Goal: Transaction & Acquisition: Purchase product/service

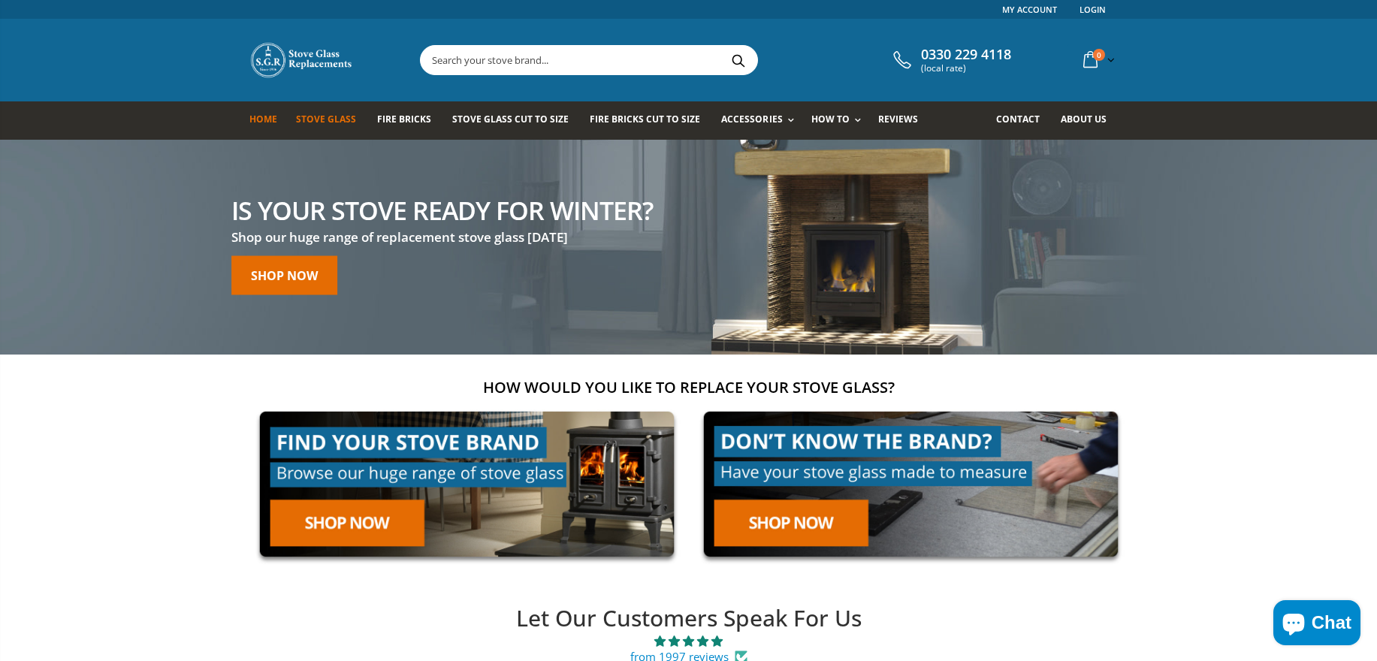
click at [317, 124] on span "Stove Glass" at bounding box center [326, 119] width 60 height 13
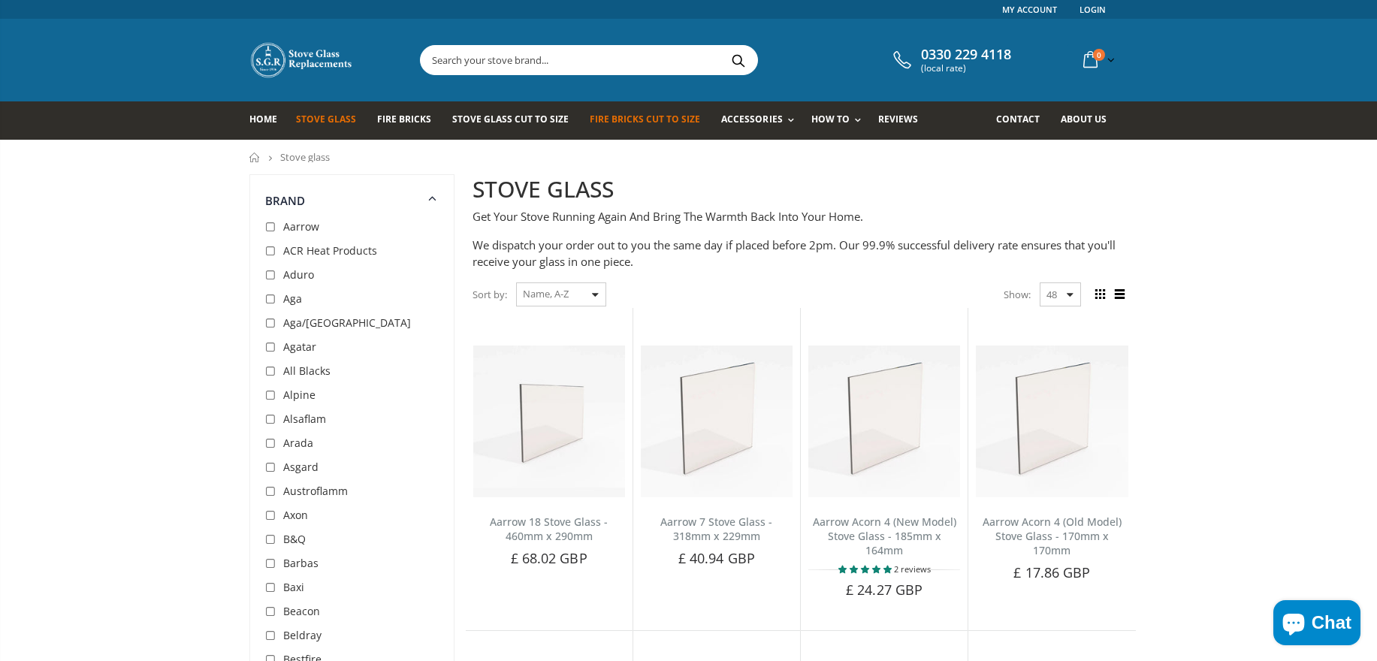
click at [631, 118] on span "Fire Bricks Cut To Size" at bounding box center [645, 119] width 110 height 13
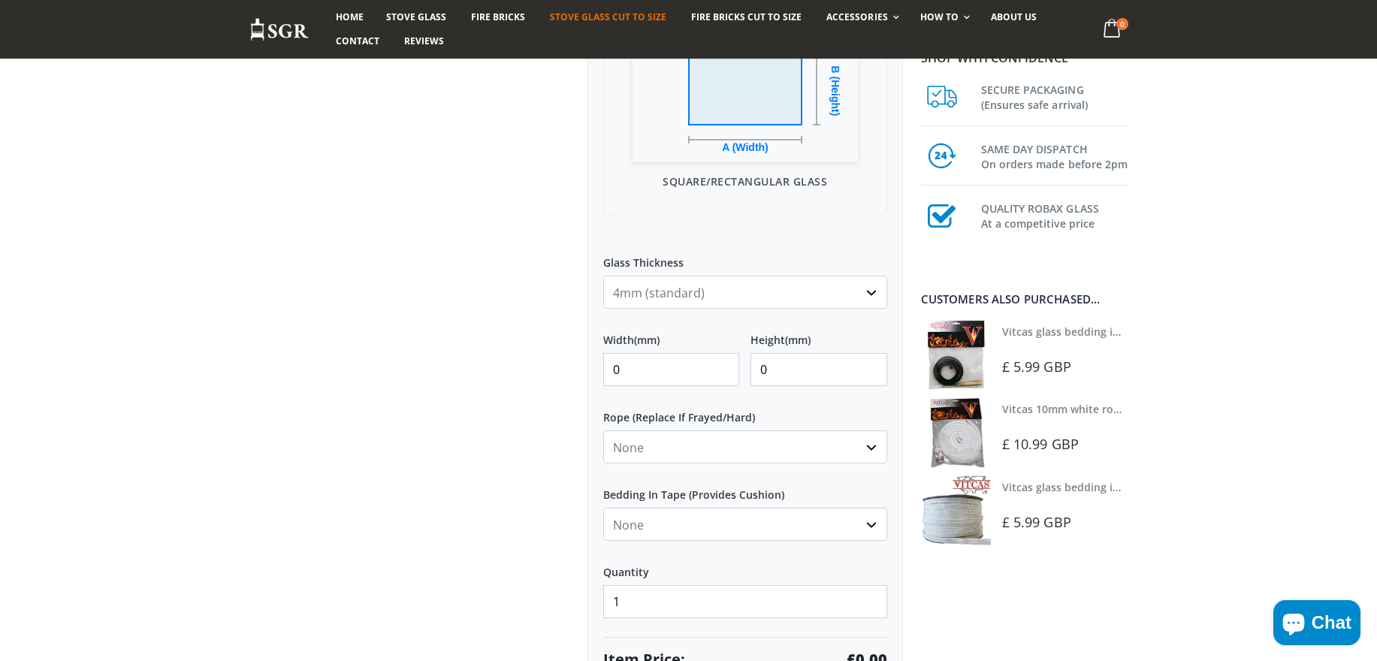
scroll to position [477, 0]
click at [623, 367] on input "0" at bounding box center [671, 366] width 137 height 33
type input "440"
click at [777, 369] on input "0" at bounding box center [818, 366] width 137 height 33
type input "295"
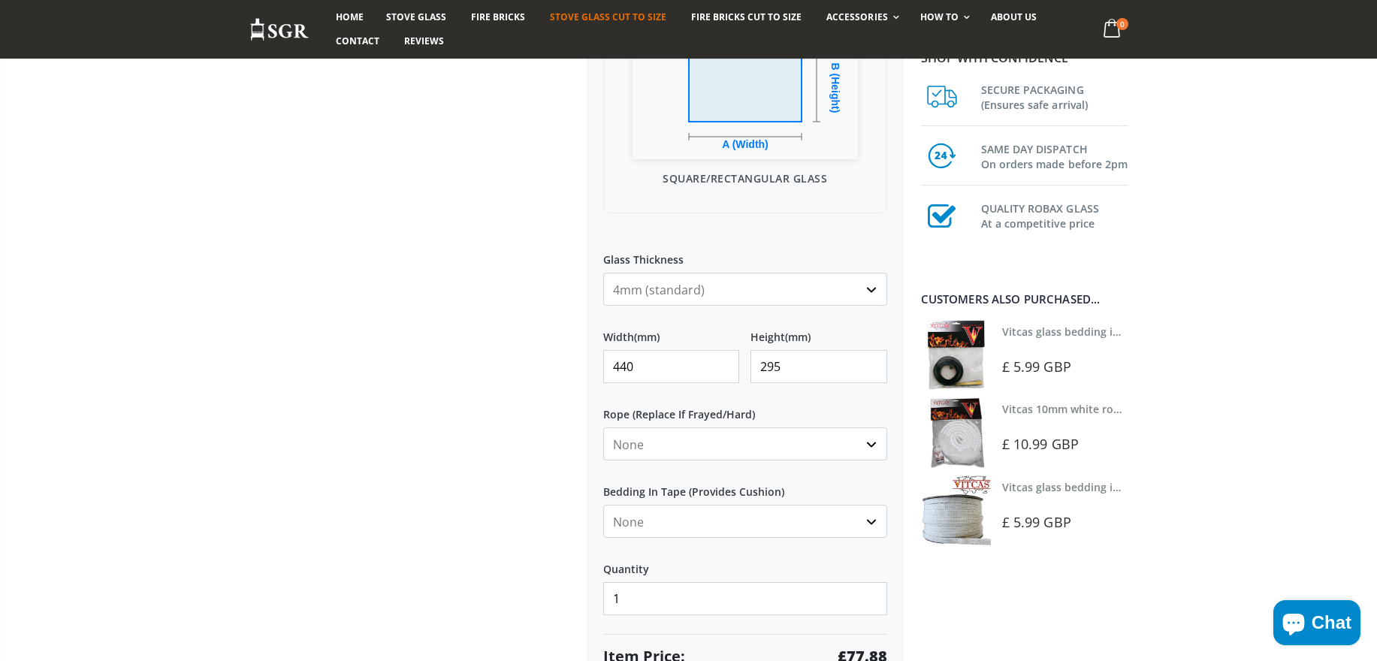
click at [719, 469] on div "My Measurements Are In Millimeters Centimeters Inches For inches, please enter …" at bounding box center [744, 265] width 315 height 915
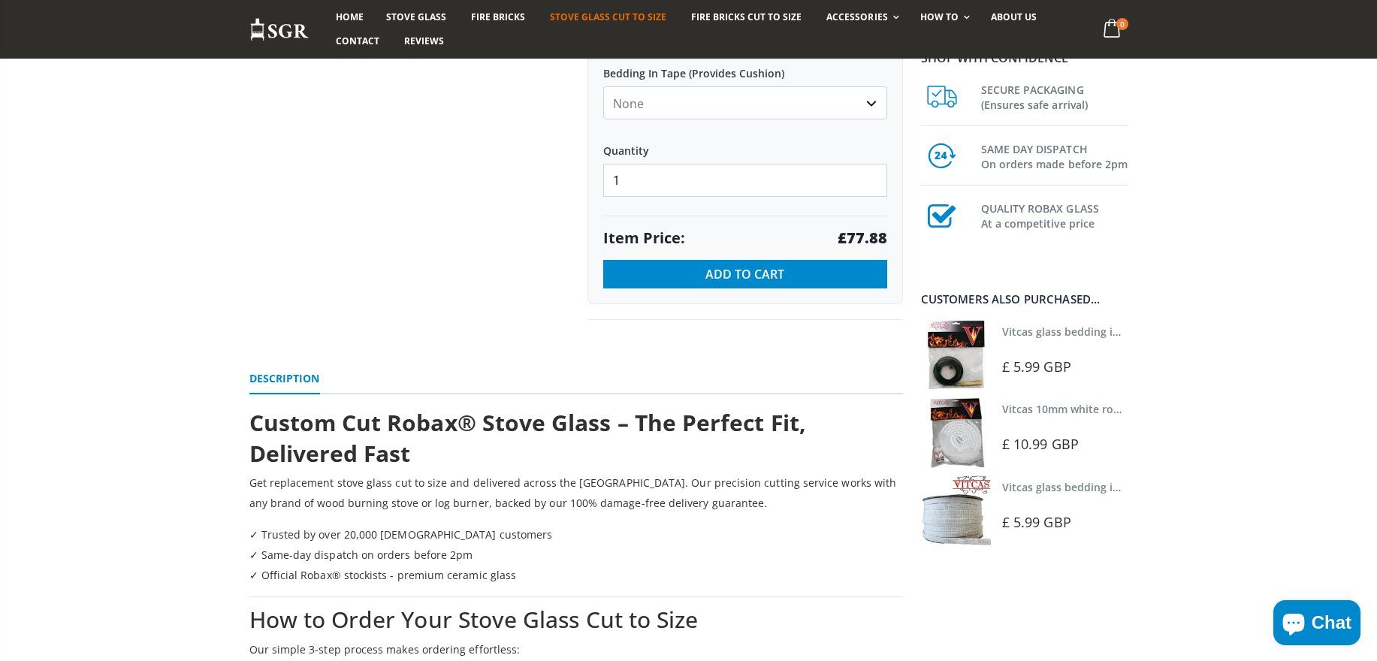
scroll to position [894, 0]
click at [685, 274] on button "Add to Cart" at bounding box center [745, 275] width 284 height 29
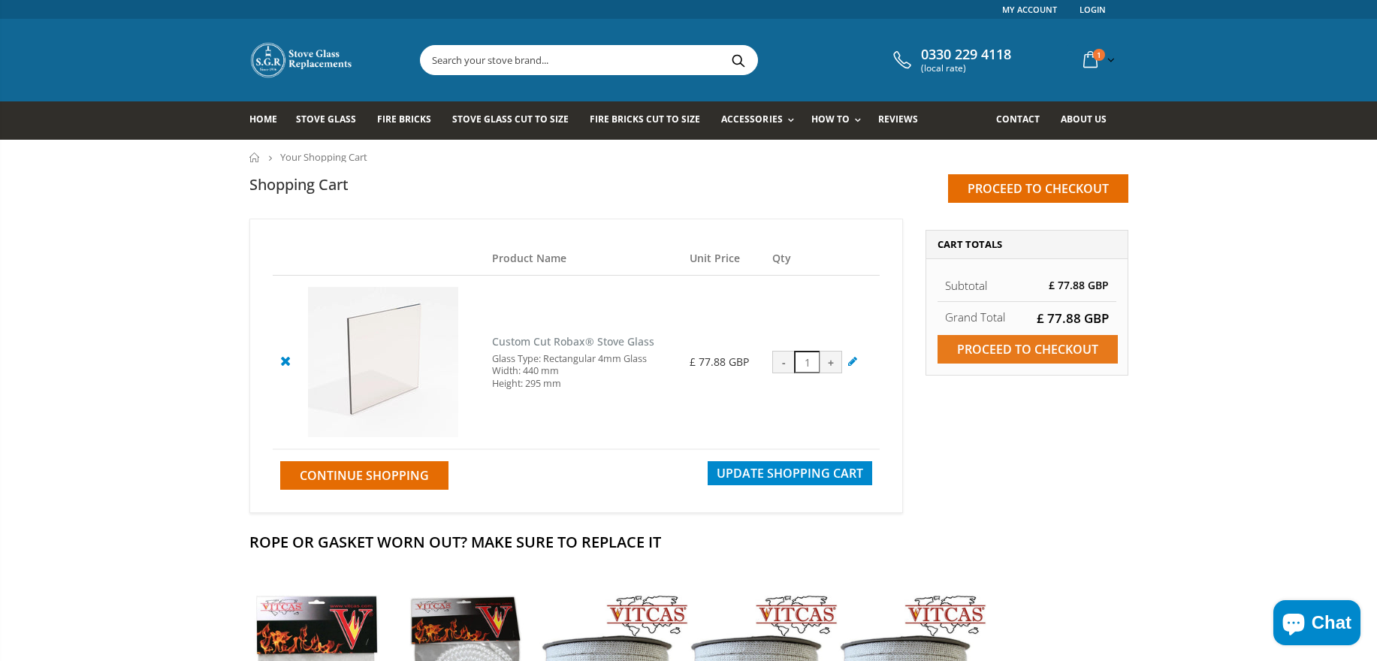
click at [1021, 354] on input "Proceed to checkout" at bounding box center [1027, 349] width 180 height 29
